Goal: Navigation & Orientation: Find specific page/section

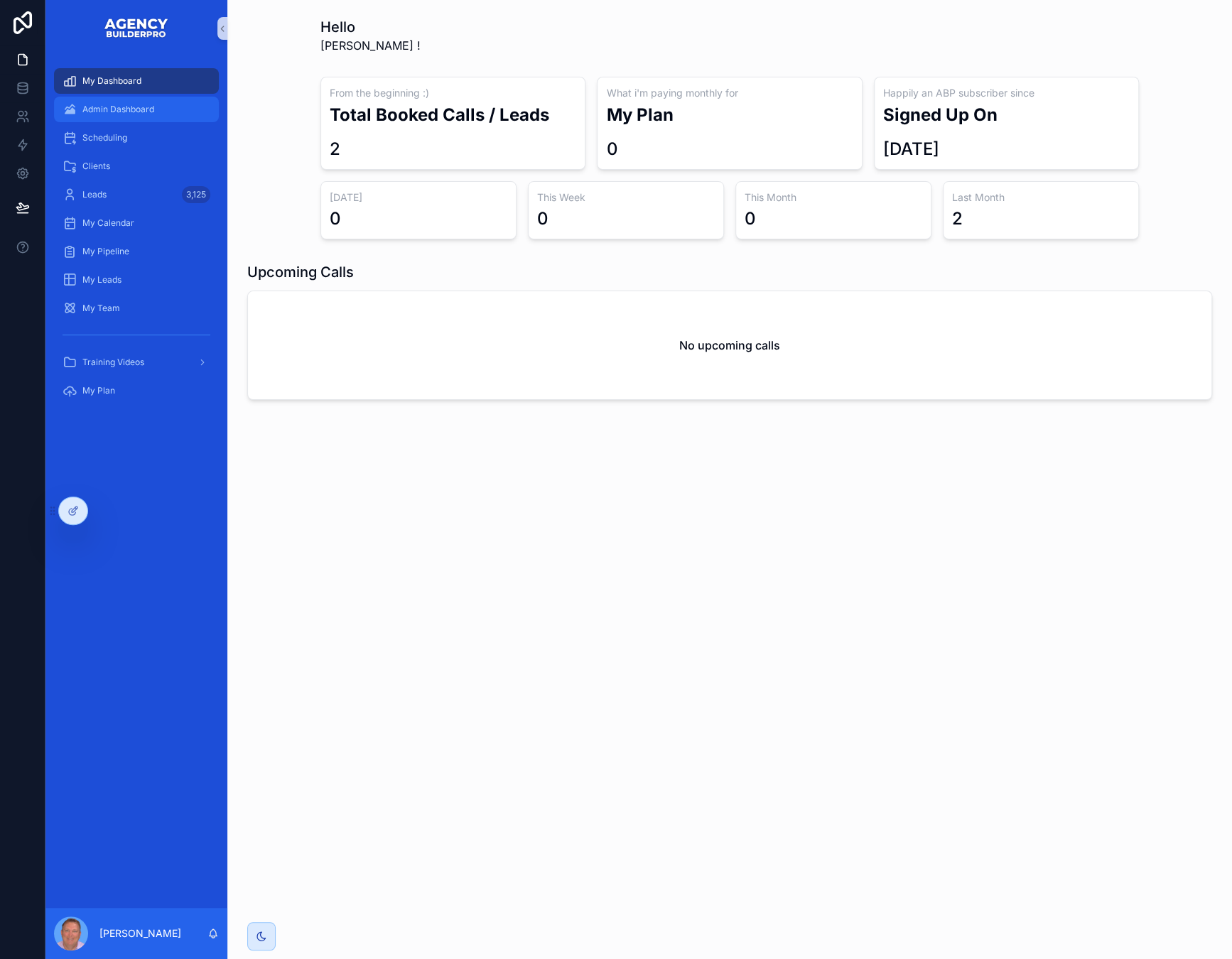
click at [138, 115] on span "Admin Dashboard" at bounding box center [118, 109] width 71 height 11
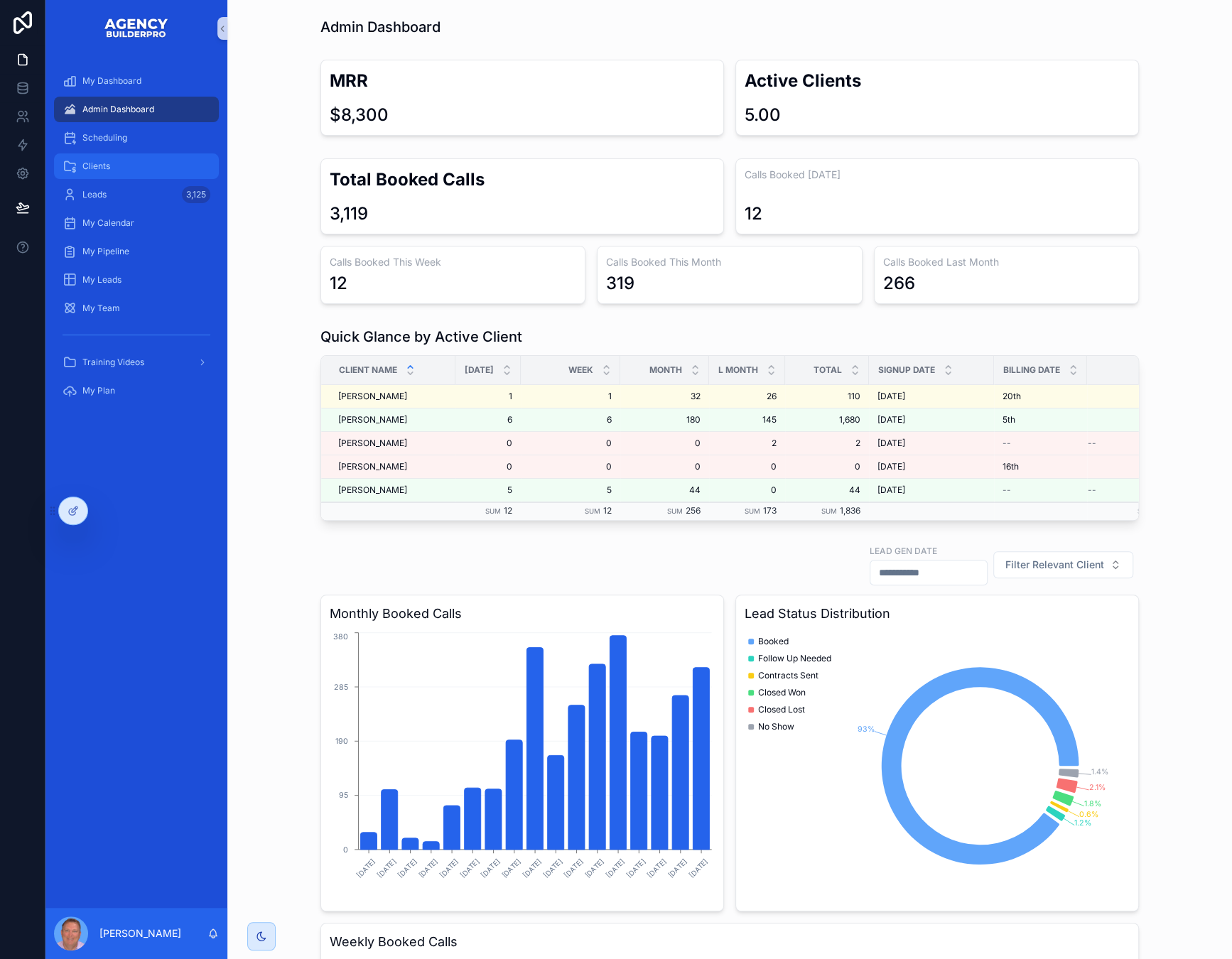
click at [110, 172] on span "Clients" at bounding box center [96, 166] width 27 height 11
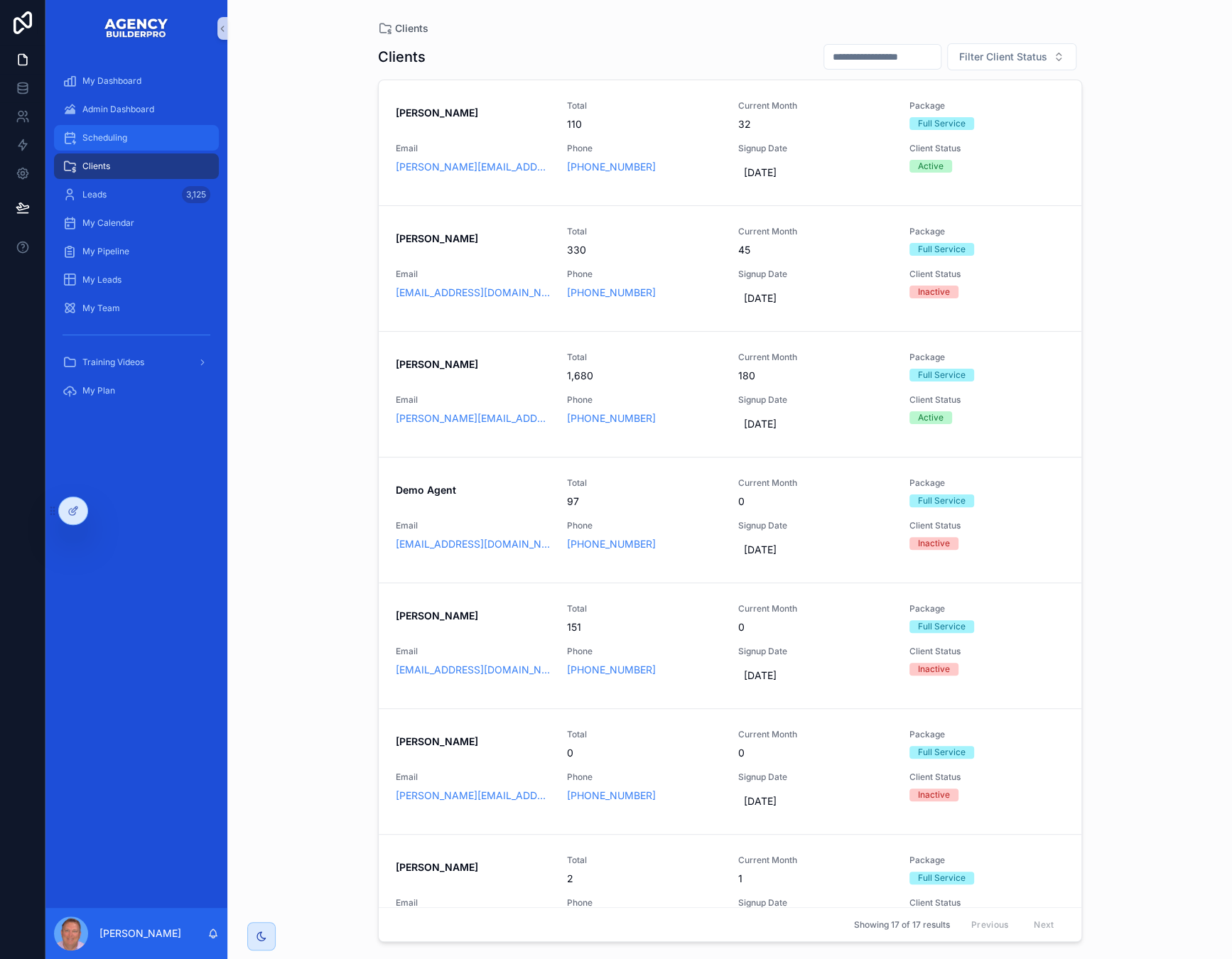
click at [127, 143] on span "Scheduling" at bounding box center [104, 137] width 45 height 11
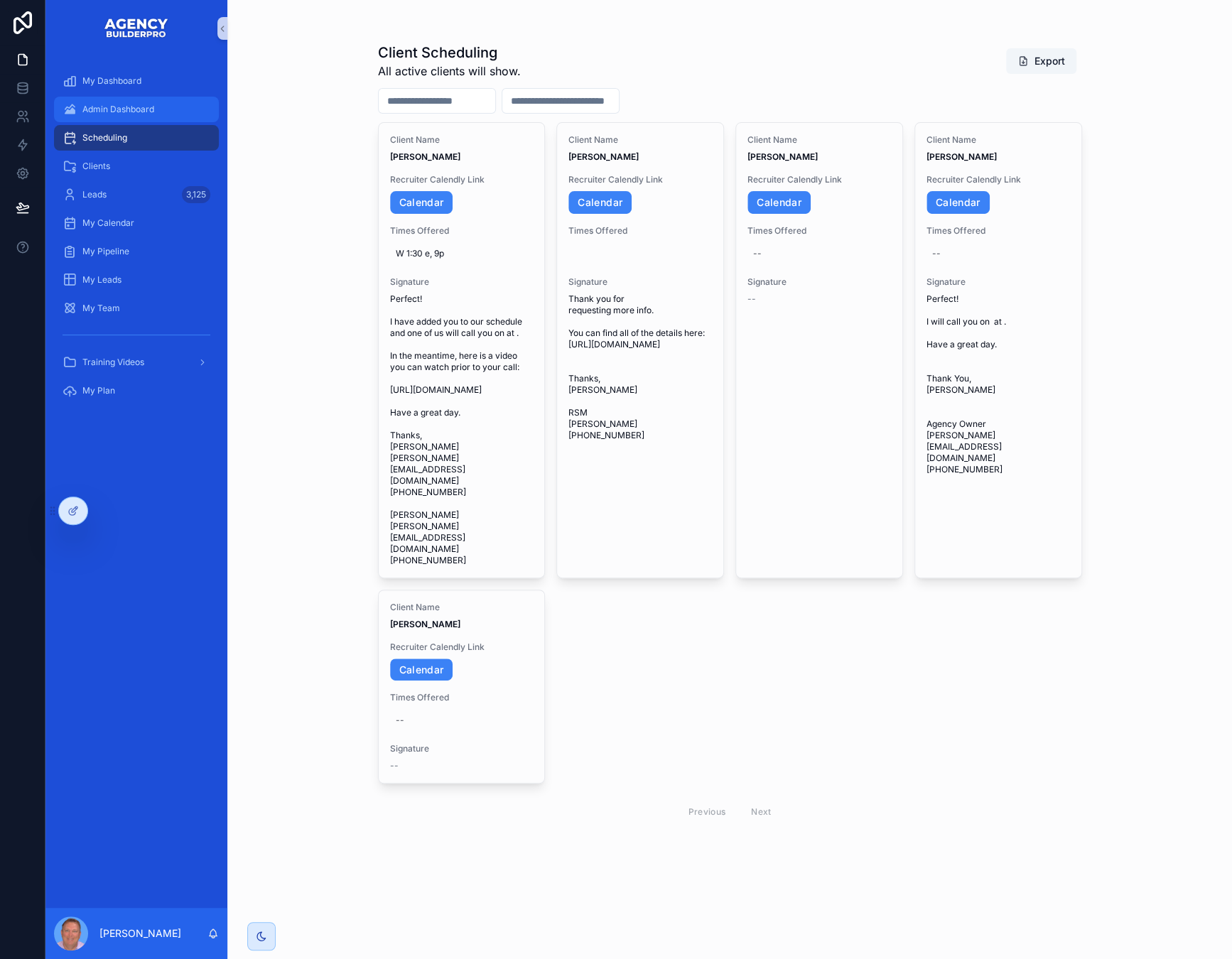
click at [144, 115] on span "Admin Dashboard" at bounding box center [118, 109] width 71 height 11
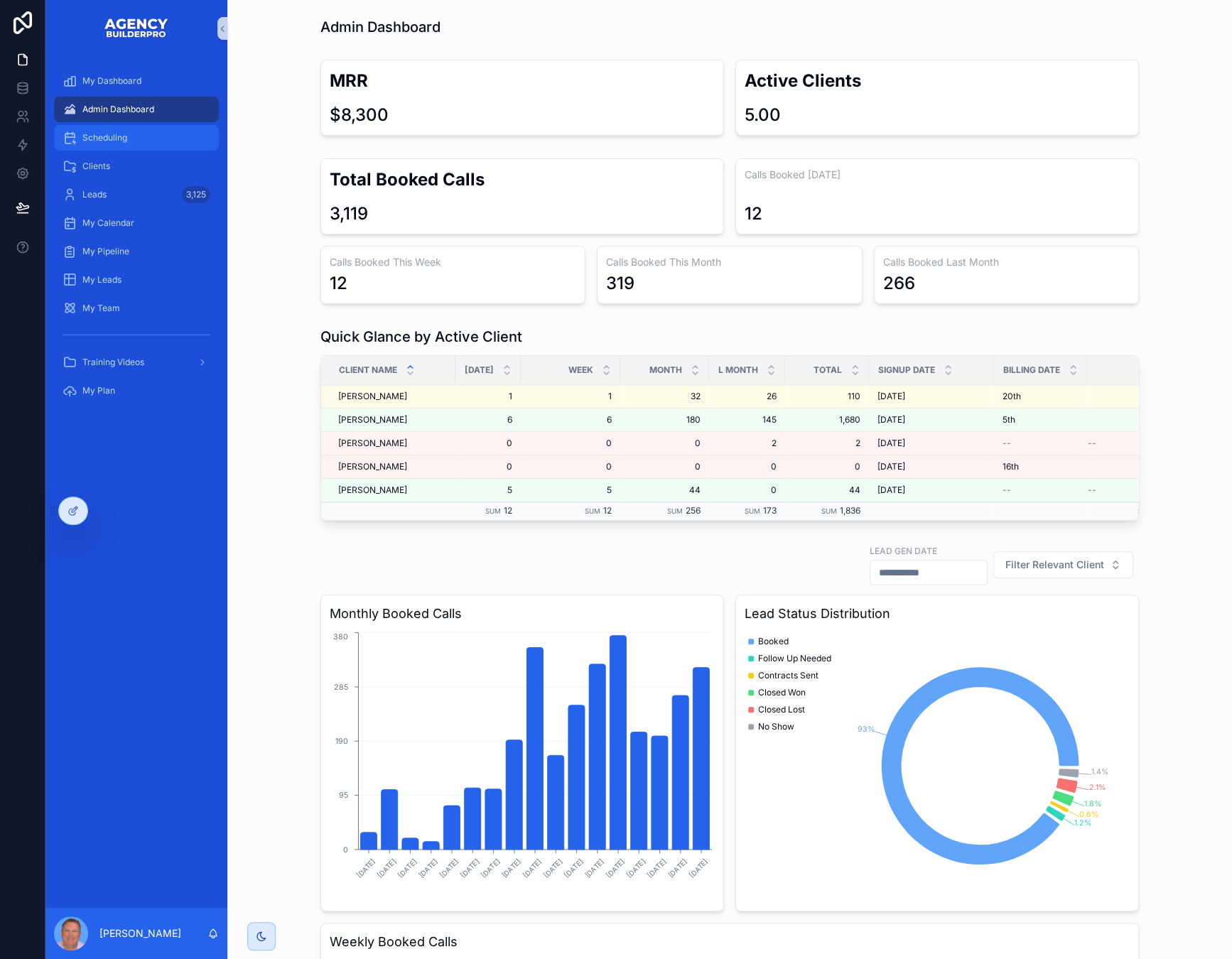
click at [127, 143] on span "Scheduling" at bounding box center [104, 137] width 45 height 11
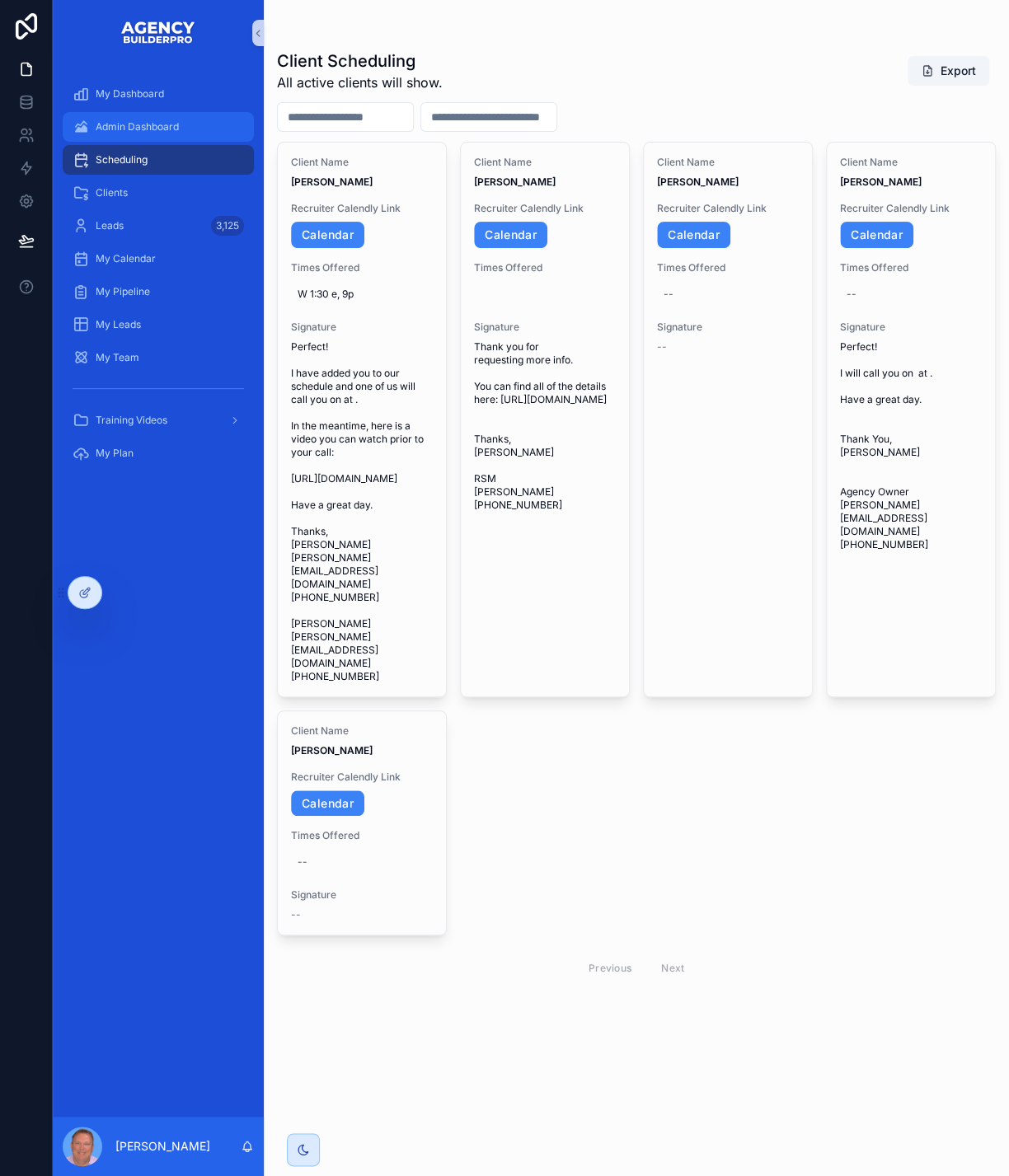
click at [177, 126] on div "Admin Dashboard" at bounding box center [158, 126] width 171 height 26
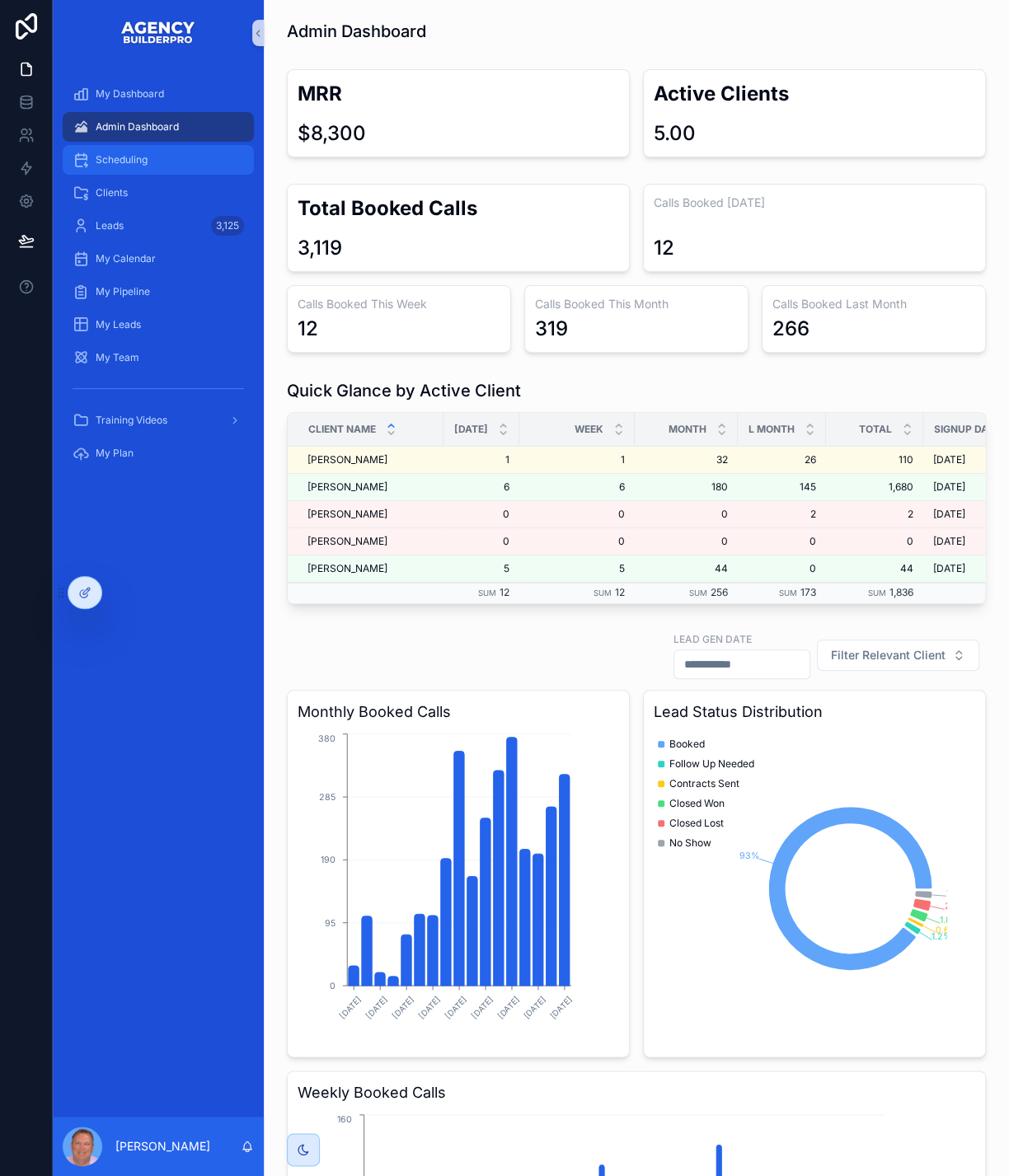
click at [147, 166] on span "Scheduling" at bounding box center [121, 159] width 52 height 13
